Goal: Task Accomplishment & Management: Use online tool/utility

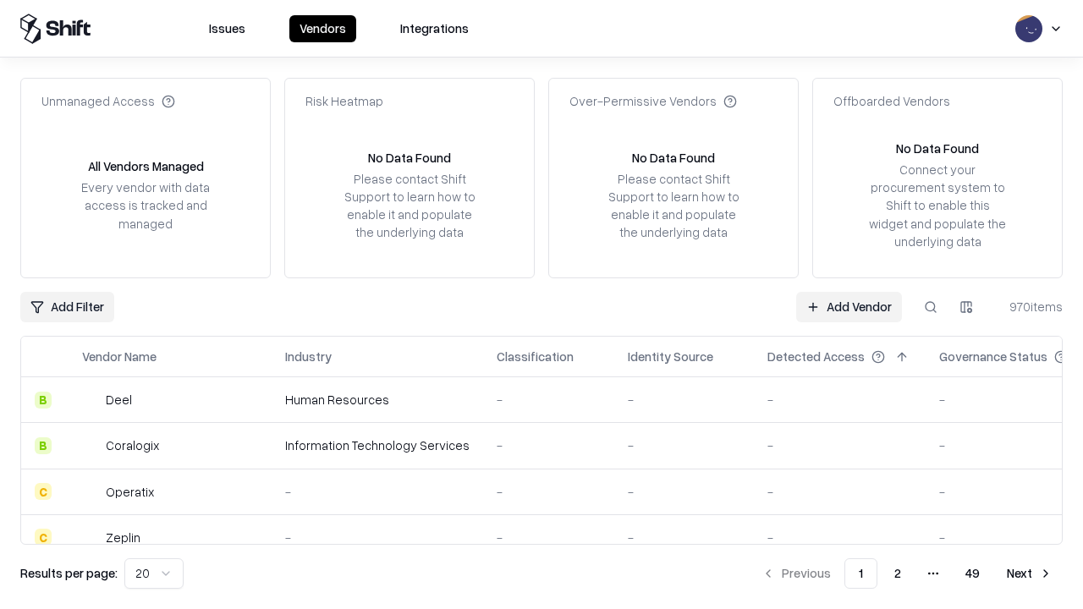
click at [848, 306] on link "Add Vendor" at bounding box center [849, 307] width 106 height 30
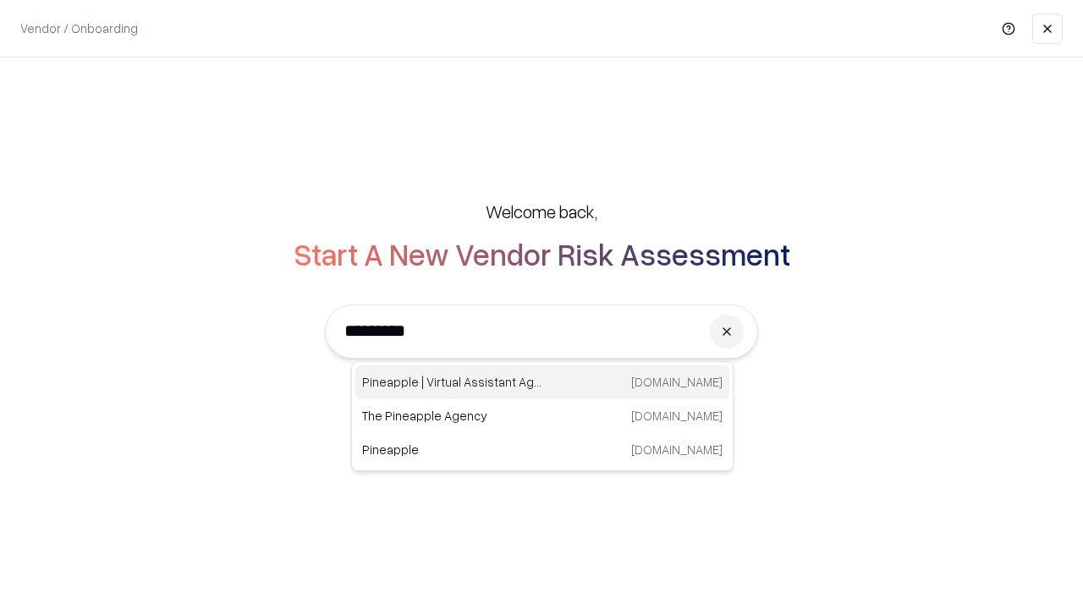
click at [542, 382] on div "Pineapple | Virtual Assistant Agency [DOMAIN_NAME]" at bounding box center [542, 382] width 374 height 34
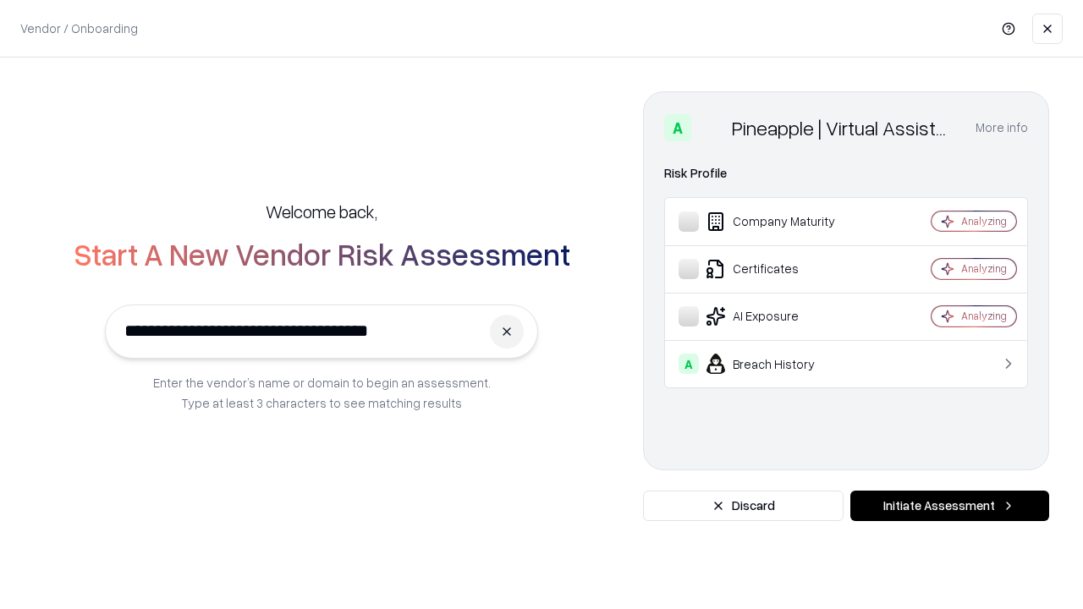
type input "**********"
click at [949, 506] on button "Initiate Assessment" at bounding box center [949, 506] width 199 height 30
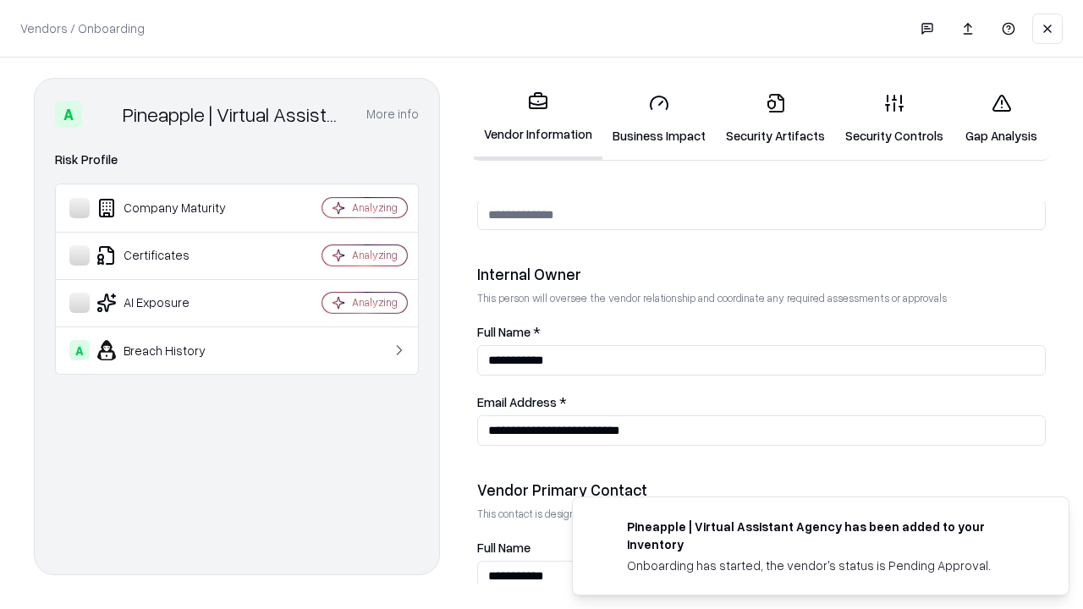
scroll to position [876, 0]
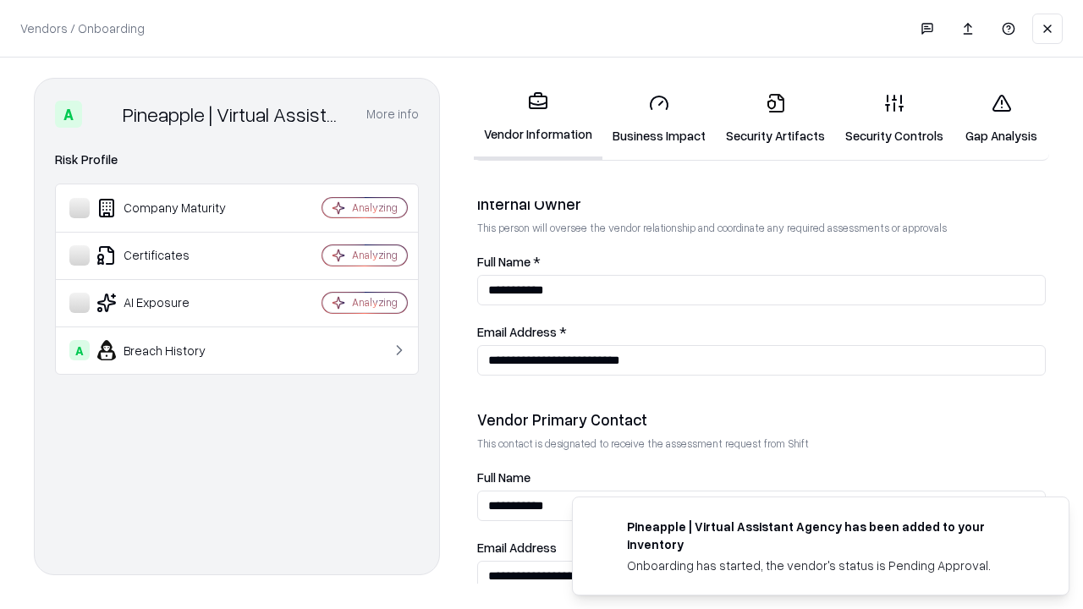
click at [659, 118] on link "Business Impact" at bounding box center [658, 119] width 113 height 79
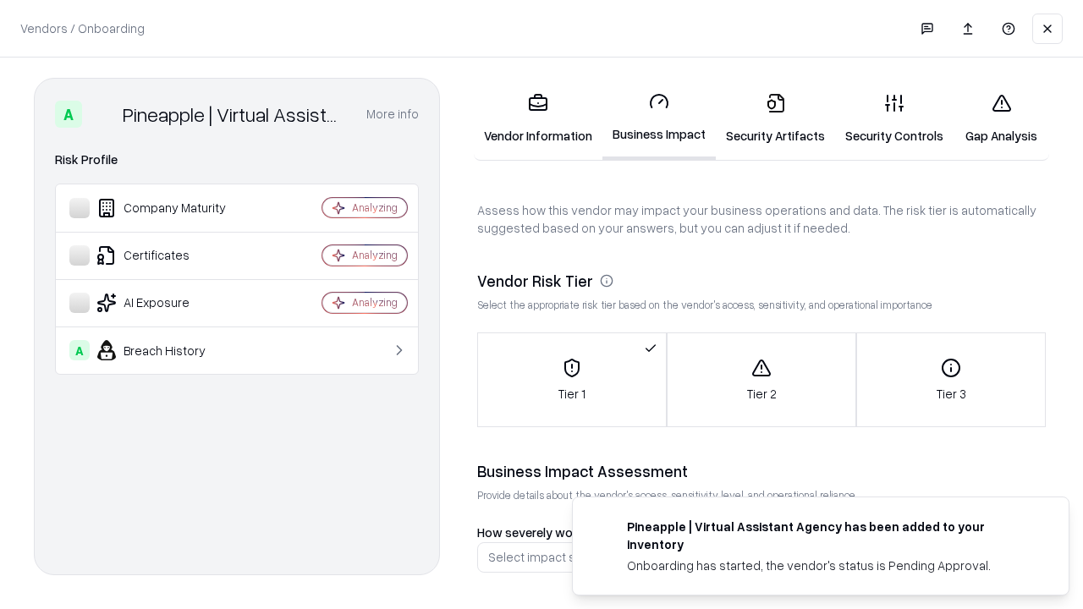
click at [1001, 118] on link "Gap Analysis" at bounding box center [1001, 119] width 96 height 79
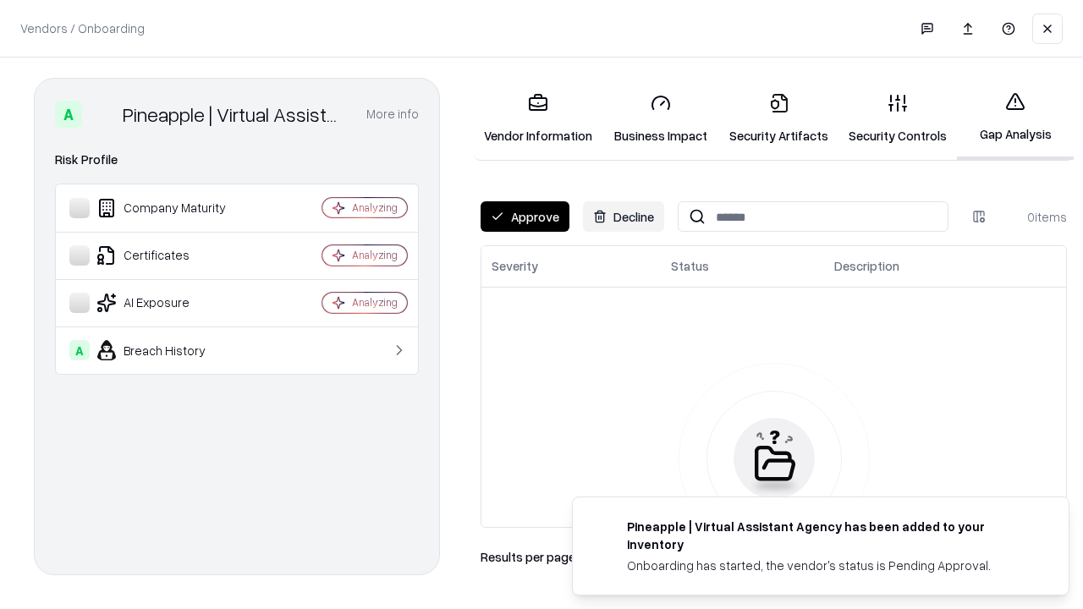
click at [524, 217] on button "Approve" at bounding box center [524, 216] width 89 height 30
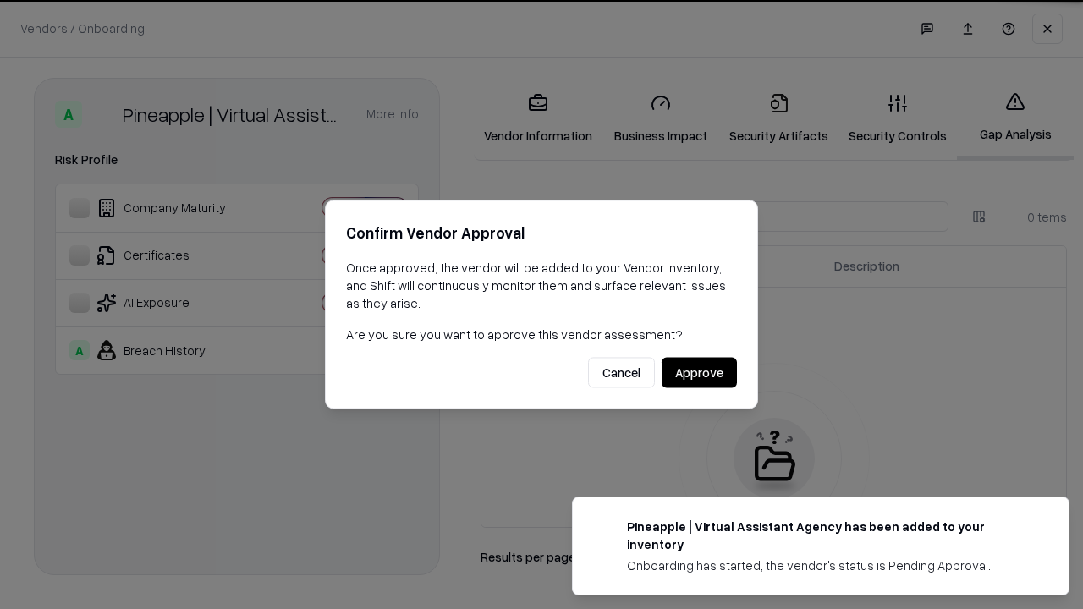
click at [699, 372] on button "Approve" at bounding box center [698, 373] width 75 height 30
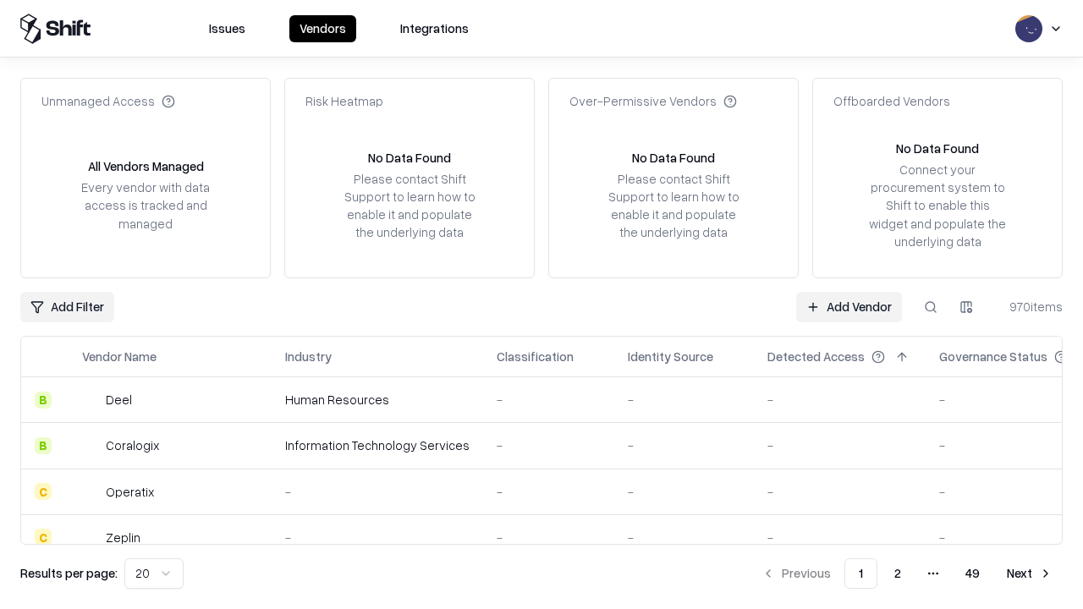
type input "**********"
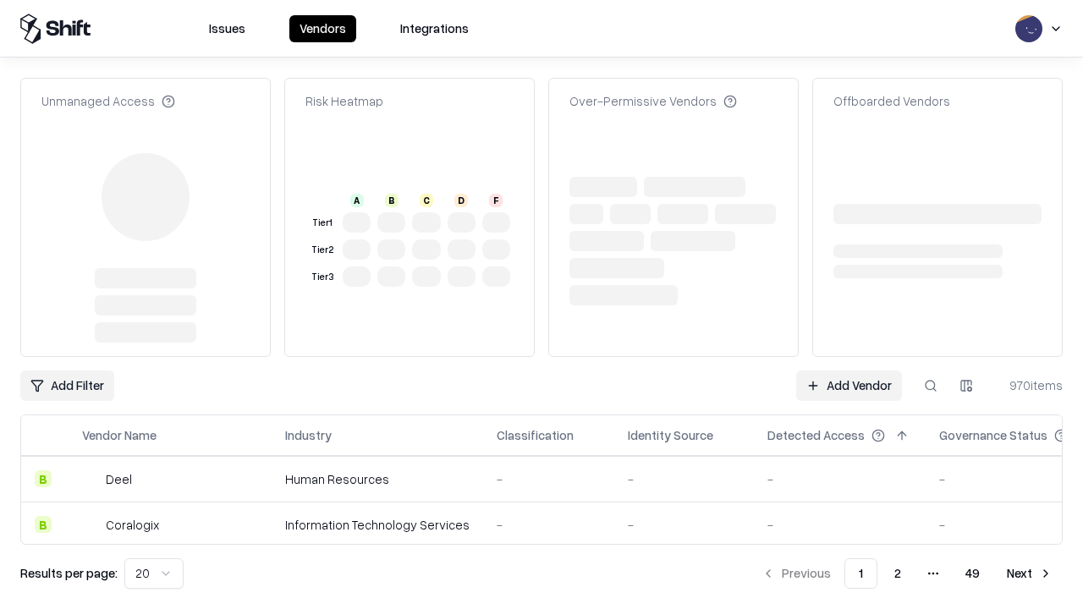
click at [848, 370] on link "Add Vendor" at bounding box center [849, 385] width 106 height 30
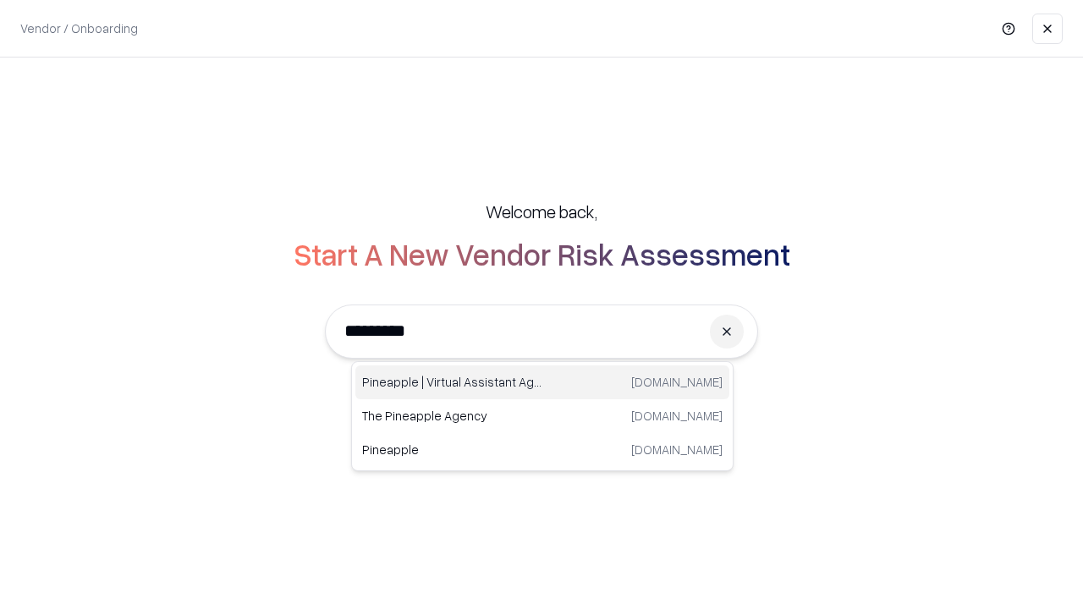
click at [542, 382] on div "Pineapple | Virtual Assistant Agency [DOMAIN_NAME]" at bounding box center [542, 382] width 374 height 34
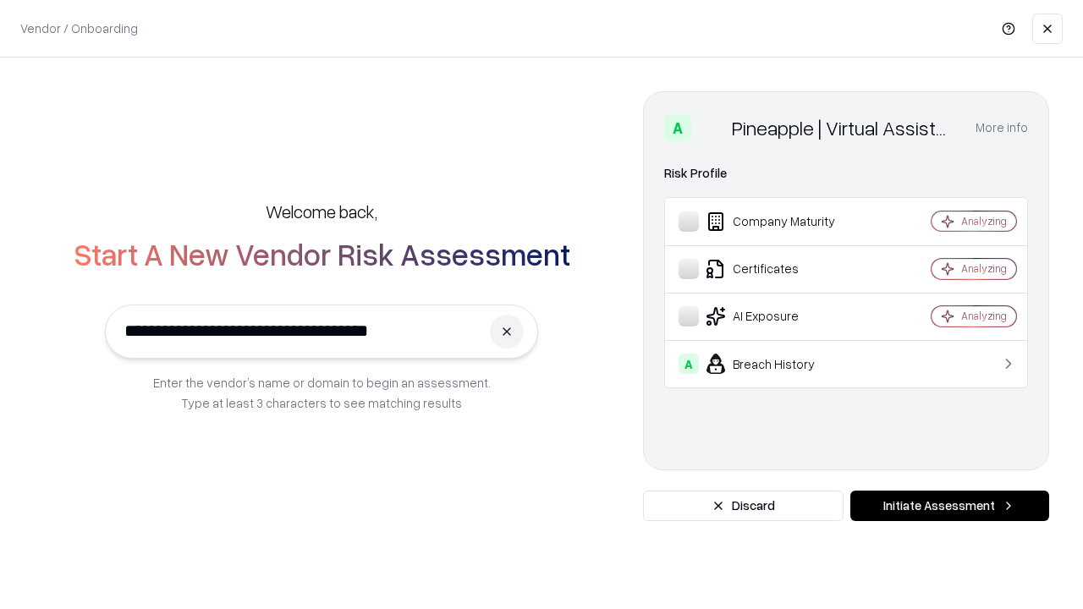
type input "**********"
click at [949, 506] on button "Initiate Assessment" at bounding box center [949, 506] width 199 height 30
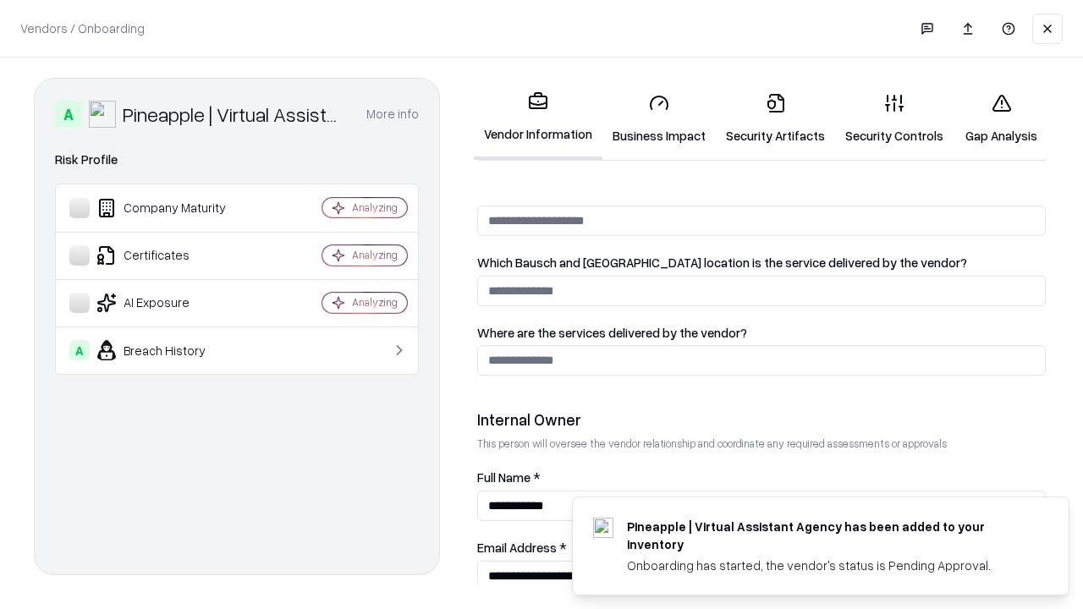
scroll to position [876, 0]
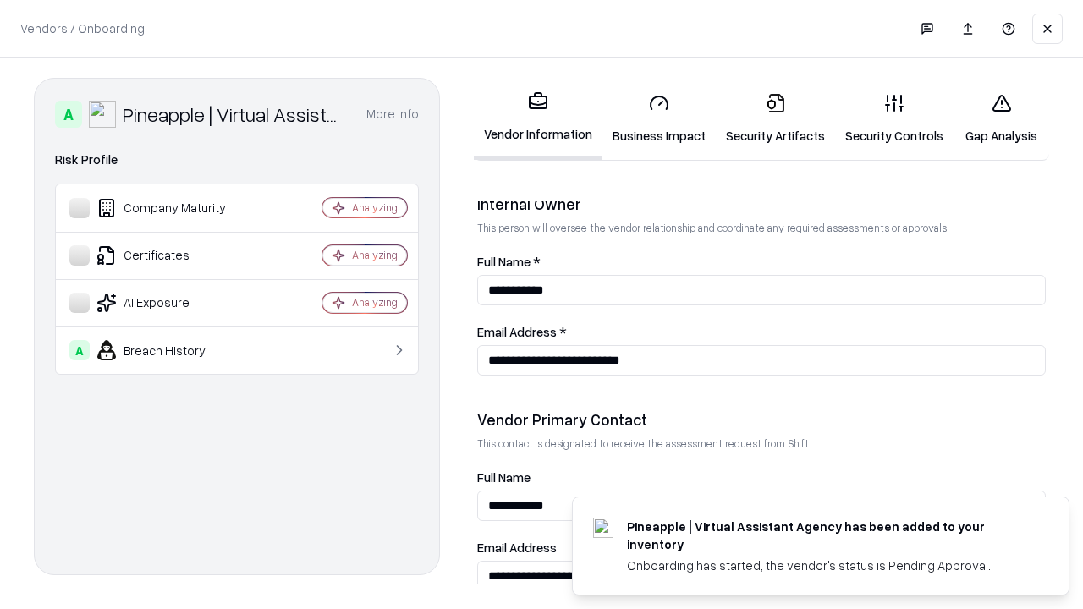
click at [1001, 118] on link "Gap Analysis" at bounding box center [1001, 119] width 96 height 79
